Goal: Find specific page/section: Find specific page/section

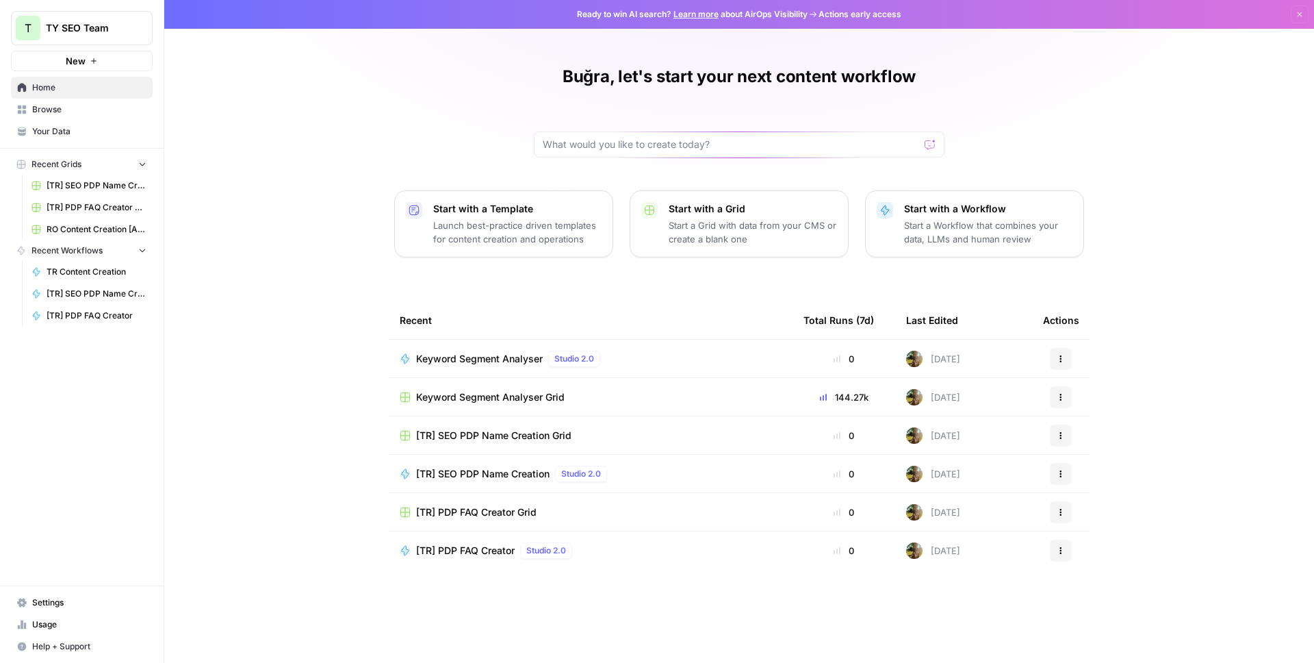
click at [84, 109] on span "Browse" at bounding box center [89, 109] width 114 height 12
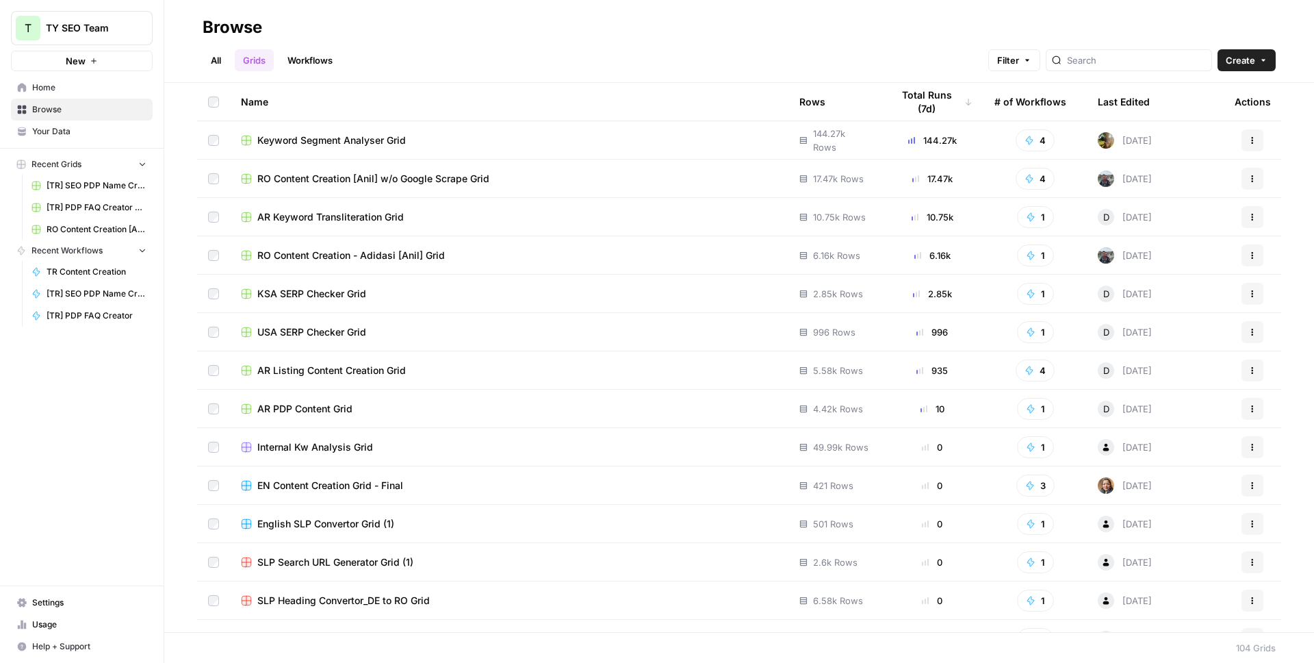
click at [387, 137] on span "Keyword Segment Analyser Grid" at bounding box center [331, 140] width 149 height 14
